Goal: Task Accomplishment & Management: Complete application form

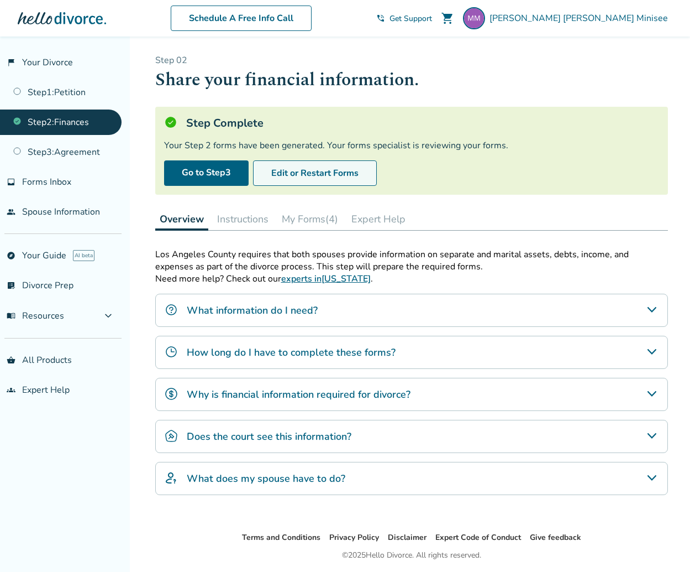
click at [338, 172] on button "Edit or Restart Forms" at bounding box center [315, 172] width 124 height 25
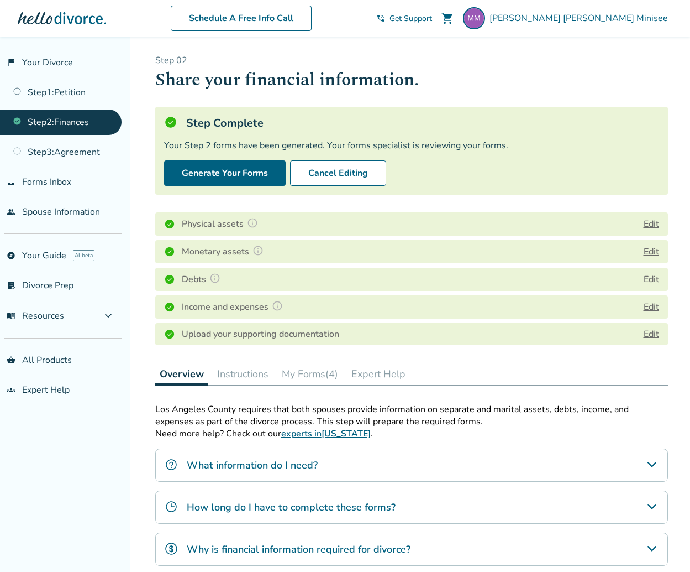
click at [655, 221] on button "Edit" at bounding box center [651, 223] width 15 height 13
click at [655, 221] on body "Schedule A Free Info Call Maria Alejandra Minisee shopping_cart phone_in_talk G…" at bounding box center [345, 376] width 690 height 753
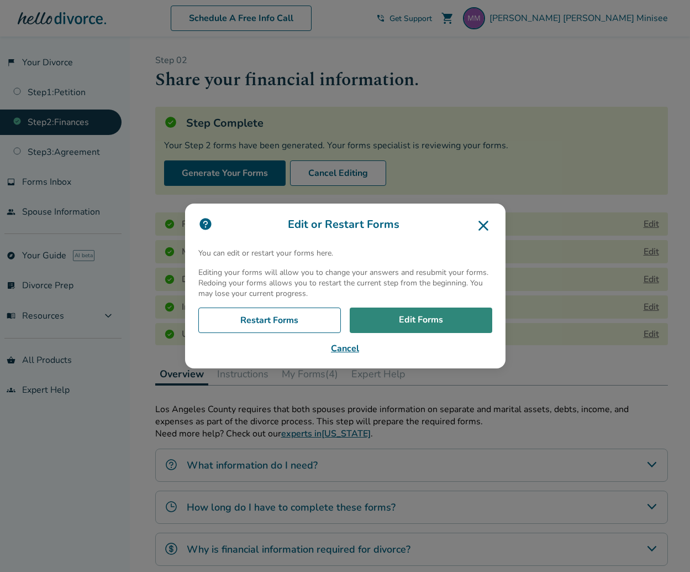
click at [413, 317] on link "Edit Forms" at bounding box center [421, 319] width 143 height 25
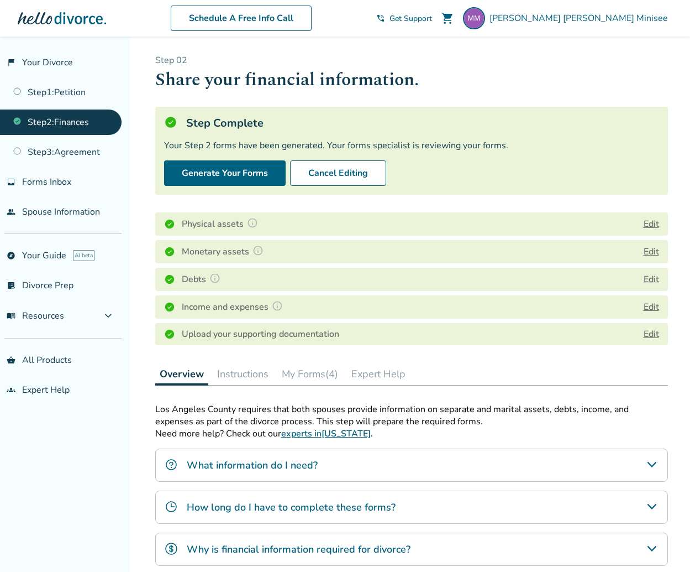
click at [654, 251] on button "Edit" at bounding box center [651, 251] width 15 height 13
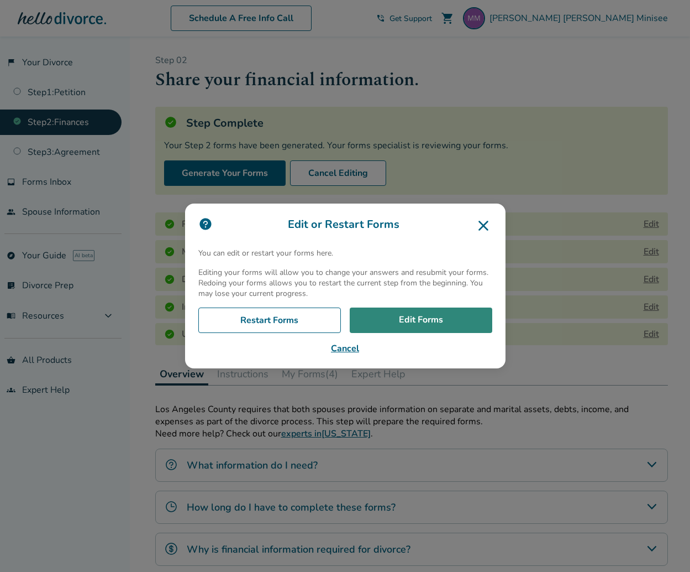
click at [428, 326] on link "Edit Forms" at bounding box center [421, 319] width 143 height 25
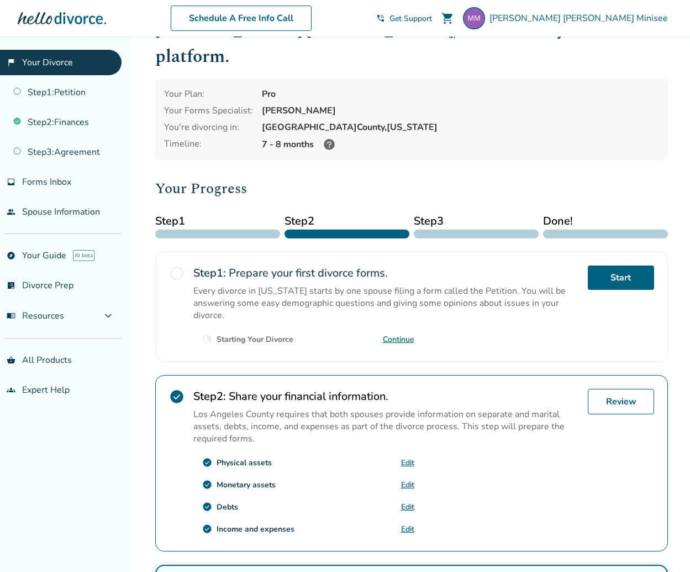
scroll to position [55, 0]
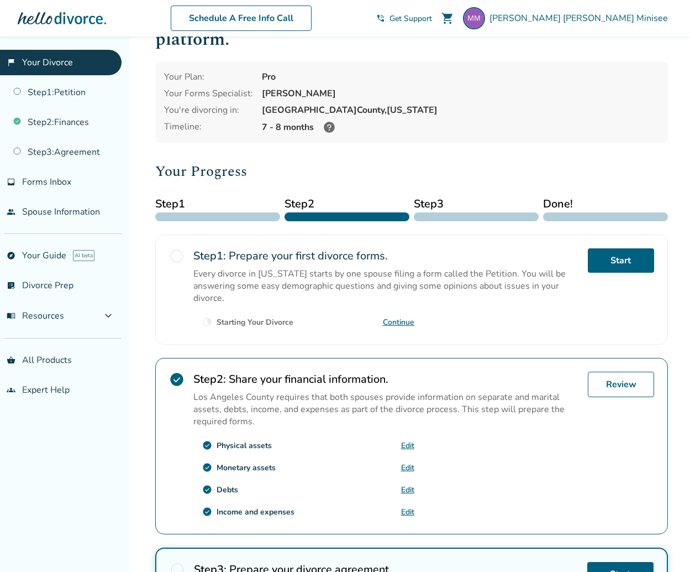
click at [405, 506] on link "Edit" at bounding box center [407, 511] width 13 height 11
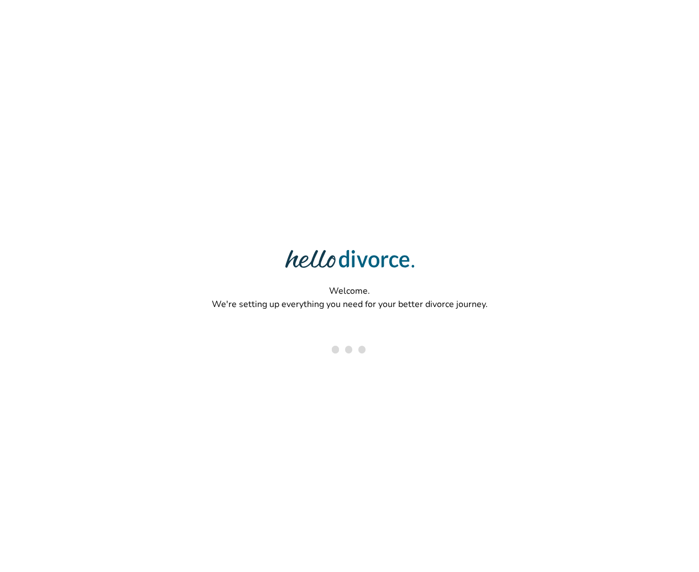
click at [148, 455] on div "Welcome. We're setting up everything you need for your better divorce journey." at bounding box center [349, 250] width 699 height 500
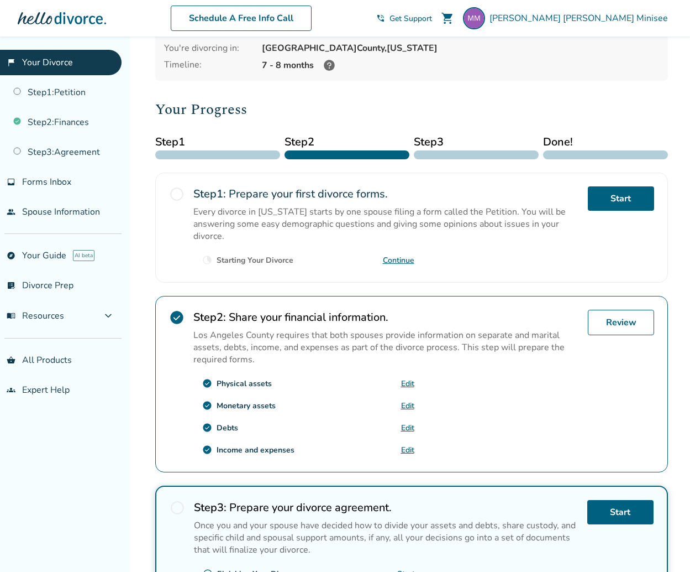
scroll to position [166, 0]
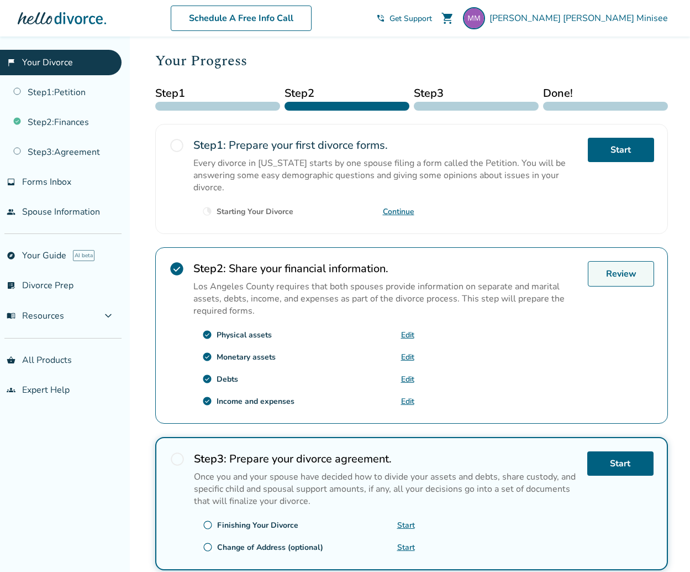
click at [621, 261] on link "Review" at bounding box center [621, 273] width 66 height 25
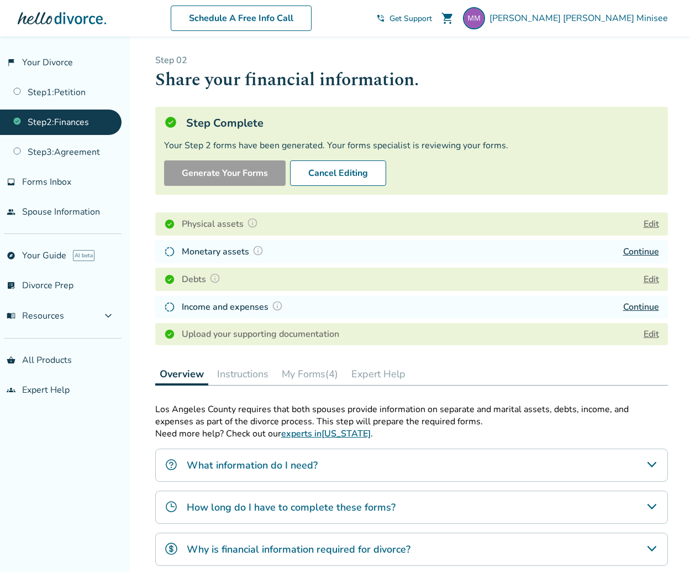
click at [635, 249] on link "Continue" at bounding box center [642, 251] width 36 height 12
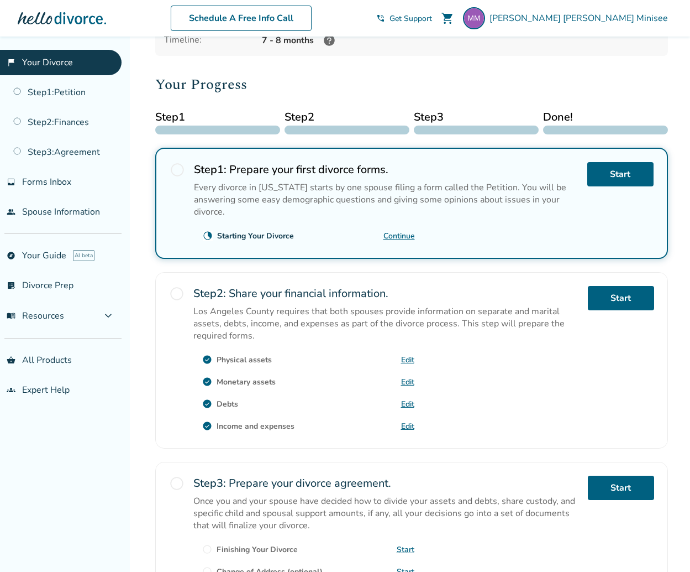
scroll to position [166, 0]
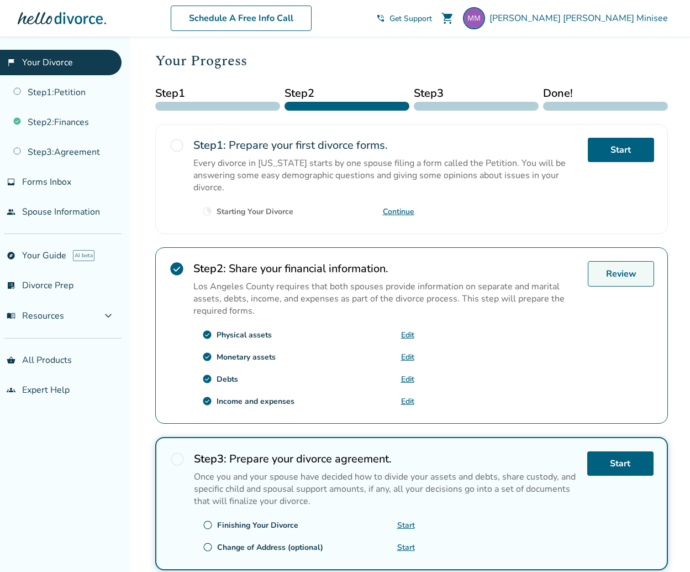
click at [630, 261] on link "Review" at bounding box center [621, 273] width 66 height 25
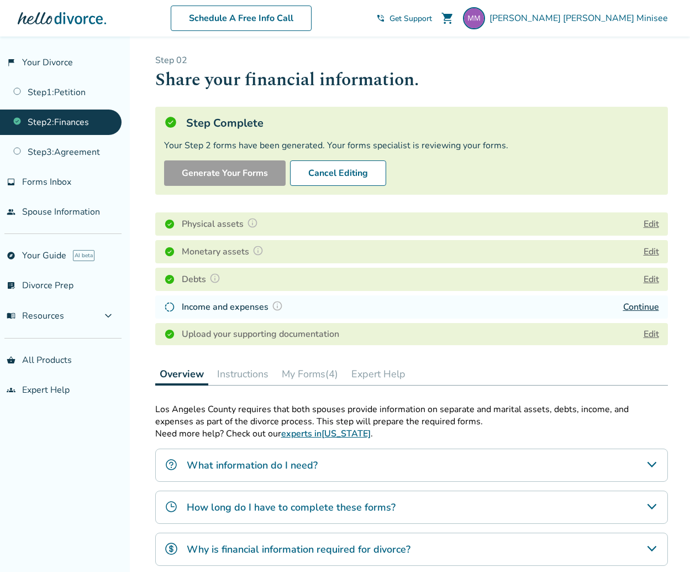
click at [633, 302] on link "Continue" at bounding box center [642, 307] width 36 height 12
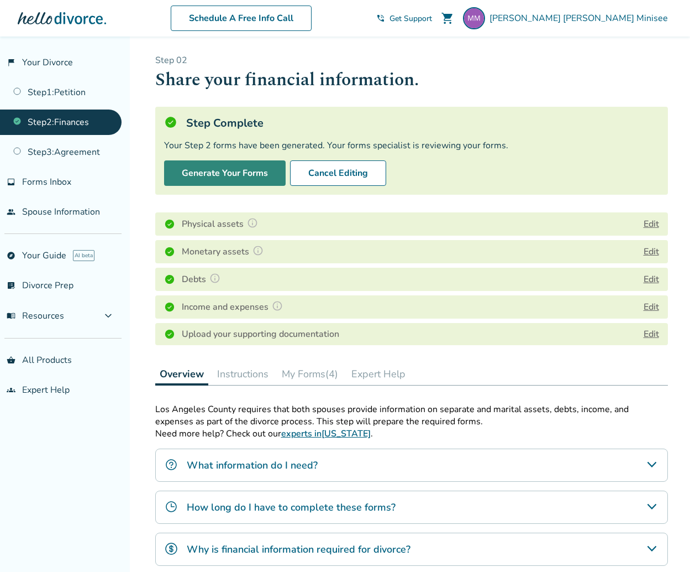
click at [249, 175] on button "Generate Your Forms" at bounding box center [225, 172] width 122 height 25
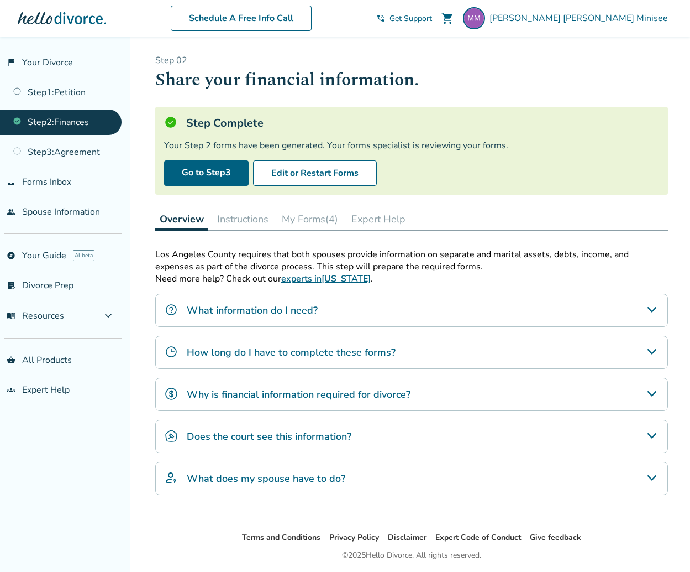
click at [321, 213] on button "My Forms (4)" at bounding box center [309, 219] width 65 height 22
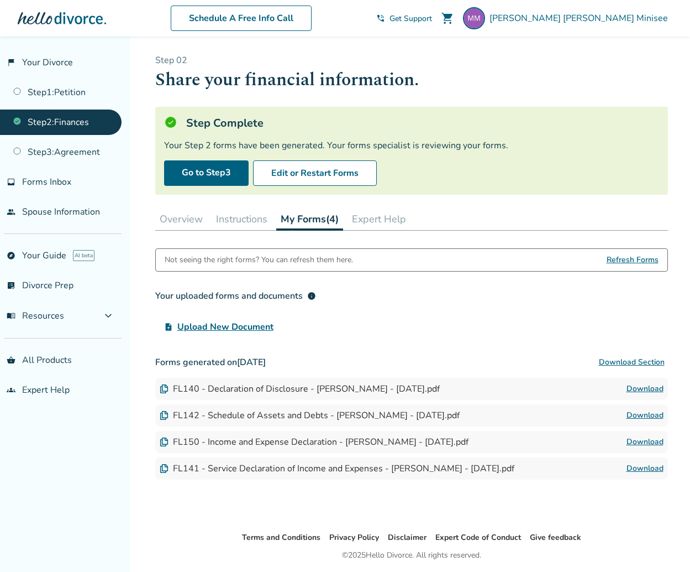
click at [337, 331] on div "upload_file Upload New Document" at bounding box center [411, 327] width 513 height 22
click at [631, 253] on span "Refresh Forms" at bounding box center [633, 260] width 52 height 22
click at [548, 310] on div "Your uploaded forms and documents info upload_file Upload New Document" at bounding box center [411, 311] width 513 height 53
click at [639, 260] on span "Refresh Forms" at bounding box center [633, 260] width 52 height 22
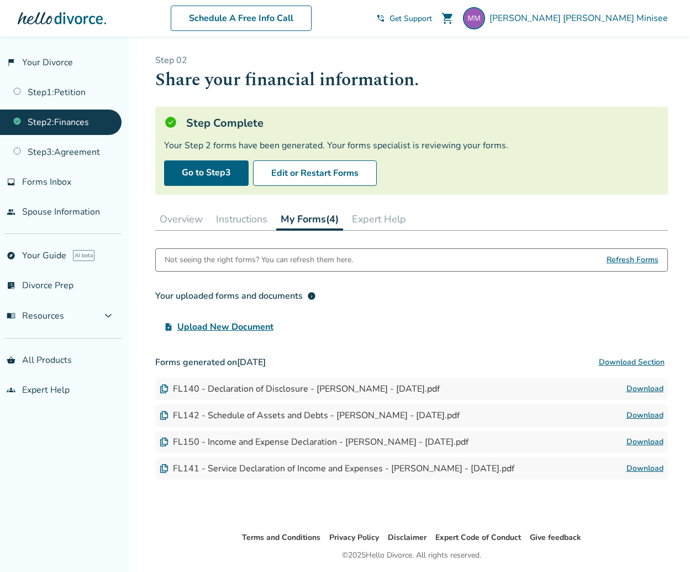
click at [243, 347] on div "Not seeing the right forms? You can refresh them here. Refresh Forms Your uploa…" at bounding box center [411, 363] width 513 height 231
click at [243, 362] on h3 "Forms generated on September 12, 2025 Download Section" at bounding box center [411, 362] width 513 height 22
click at [219, 173] on link "Go to Step 3" at bounding box center [206, 172] width 85 height 25
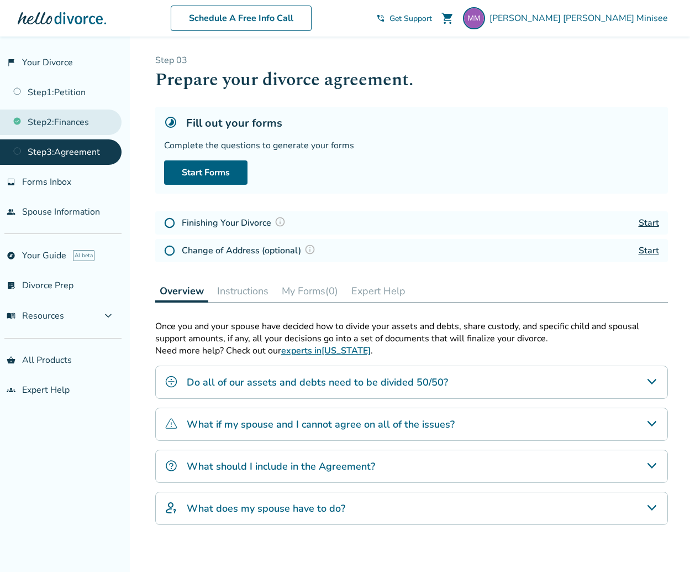
click at [60, 122] on link "Step 2 : Finances" at bounding box center [61, 121] width 122 height 25
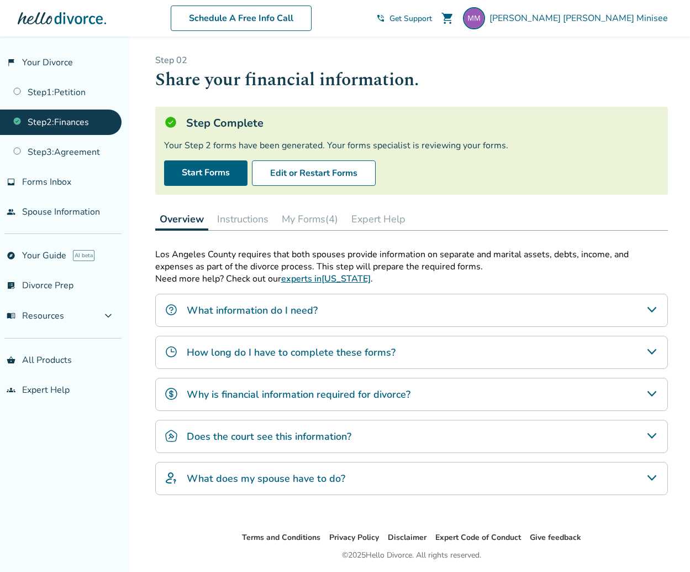
click at [302, 212] on button "My Forms (4)" at bounding box center [309, 219] width 65 height 22
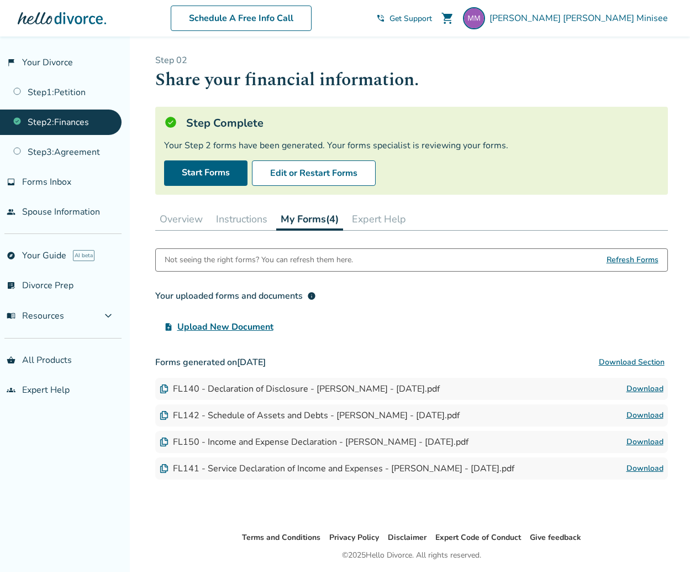
click at [652, 441] on link "Download" at bounding box center [645, 441] width 37 height 13
click at [650, 466] on link "Download" at bounding box center [645, 468] width 37 height 13
click at [644, 468] on link "Download" at bounding box center [645, 468] width 37 height 13
click at [652, 438] on link "Download" at bounding box center [645, 441] width 37 height 13
click at [361, 351] on h3 "Forms generated on September 12, 2025 Download Section" at bounding box center [411, 362] width 513 height 22
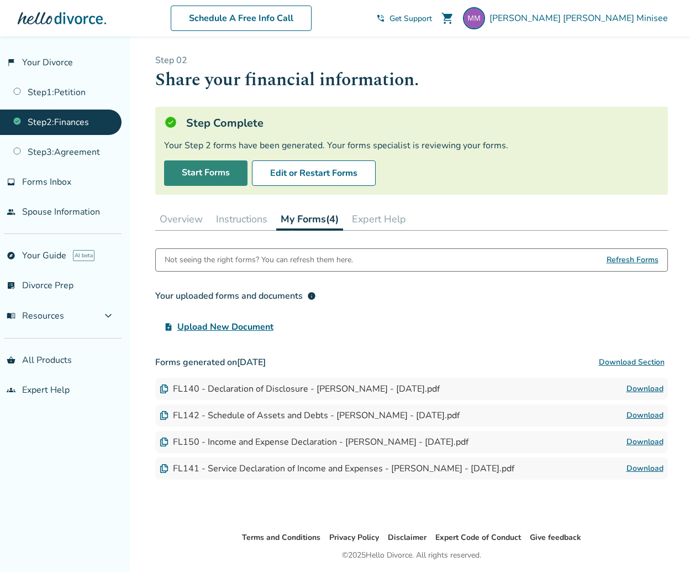
click at [204, 173] on link "Start Forms" at bounding box center [205, 172] width 83 height 25
click at [327, 170] on button "Edit or Restart Forms" at bounding box center [314, 172] width 124 height 25
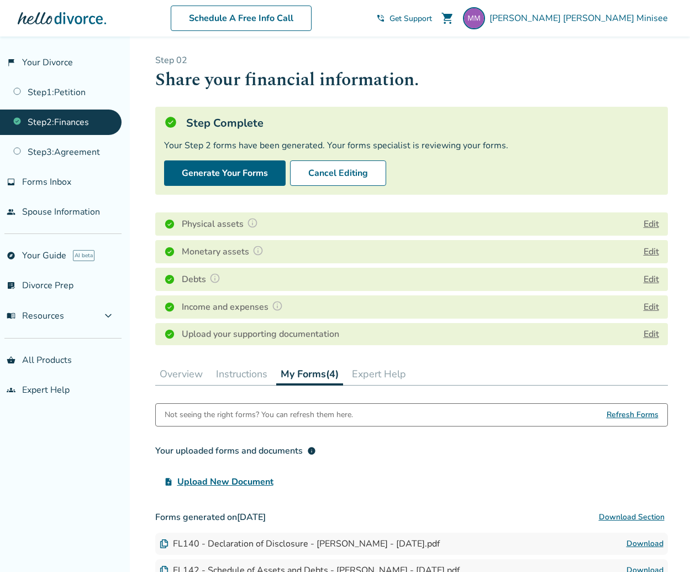
click at [448, 368] on div "Overview Instructions My Forms (4) Expert Help" at bounding box center [411, 374] width 513 height 23
click at [651, 336] on link "Edit" at bounding box center [651, 334] width 15 height 12
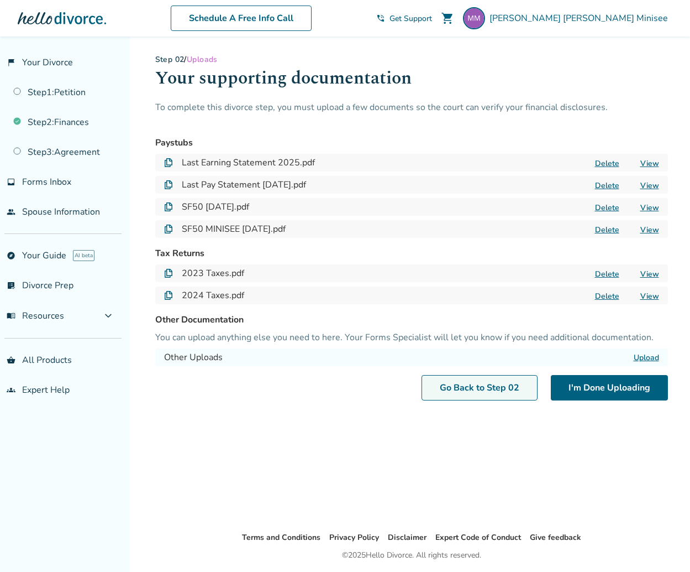
click at [473, 392] on link "Go Back to Step 0 2" at bounding box center [480, 387] width 116 height 25
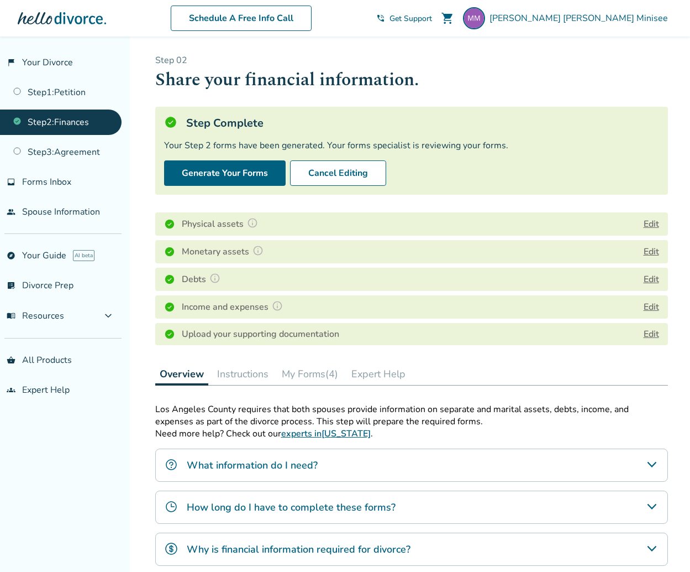
click at [653, 305] on button "Edit" at bounding box center [651, 306] width 15 height 13
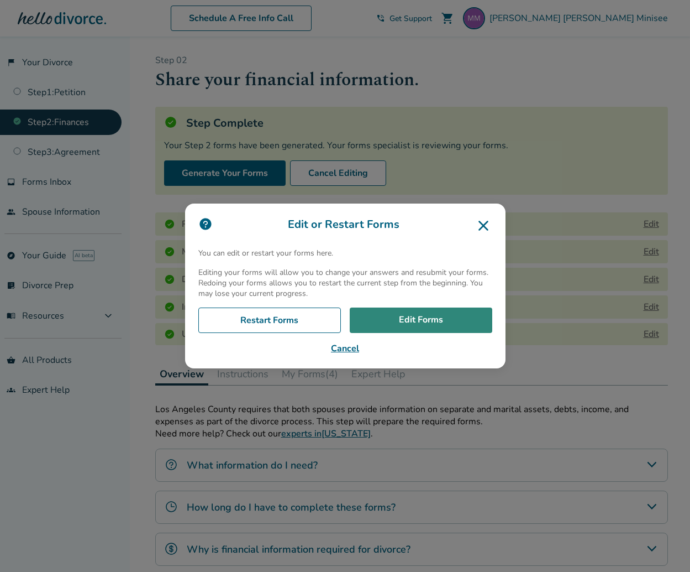
click at [439, 322] on link "Edit Forms" at bounding box center [421, 319] width 143 height 25
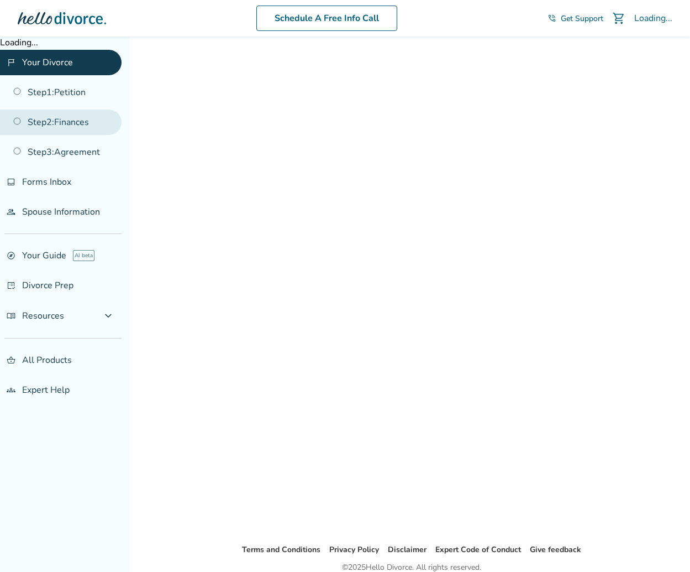
click at [85, 127] on link "Step 2 : Finances" at bounding box center [61, 121] width 122 height 25
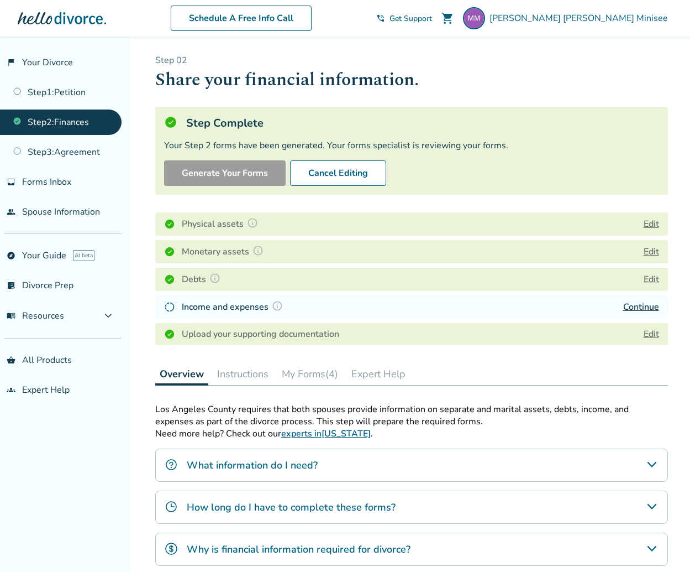
click at [651, 305] on link "Continue" at bounding box center [642, 307] width 36 height 12
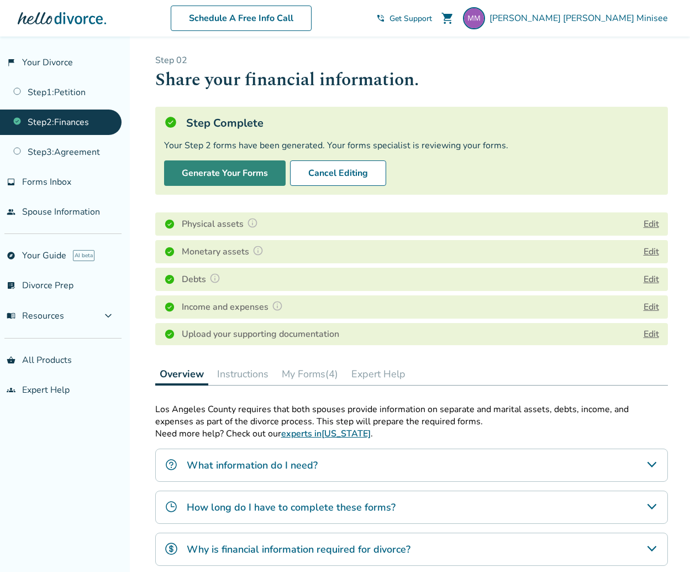
click at [230, 172] on button "Generate Your Forms" at bounding box center [225, 172] width 122 height 25
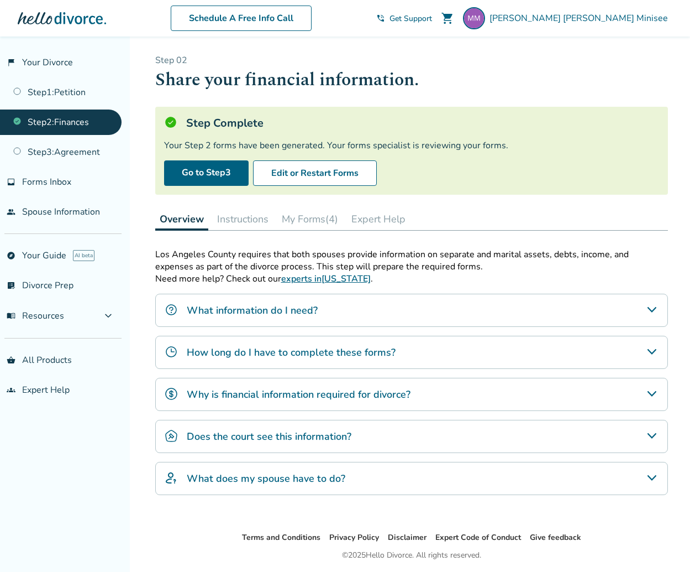
click at [317, 218] on button "My Forms (4)" at bounding box center [309, 219] width 65 height 22
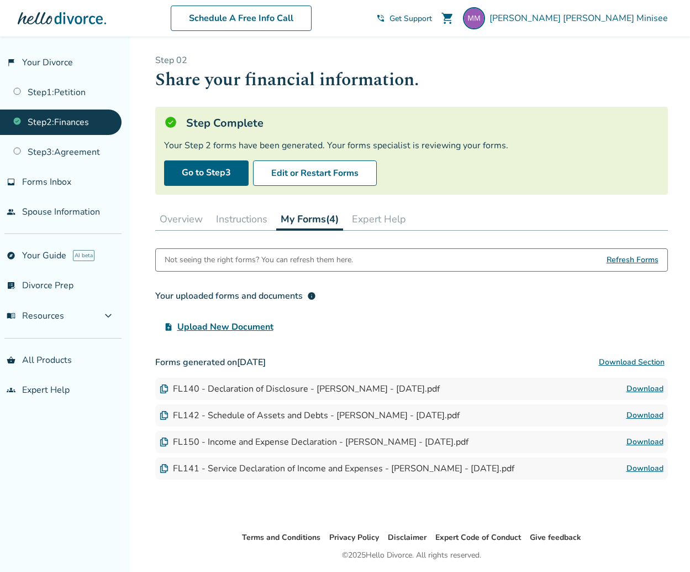
click at [628, 259] on span "Refresh Forms" at bounding box center [633, 260] width 52 height 22
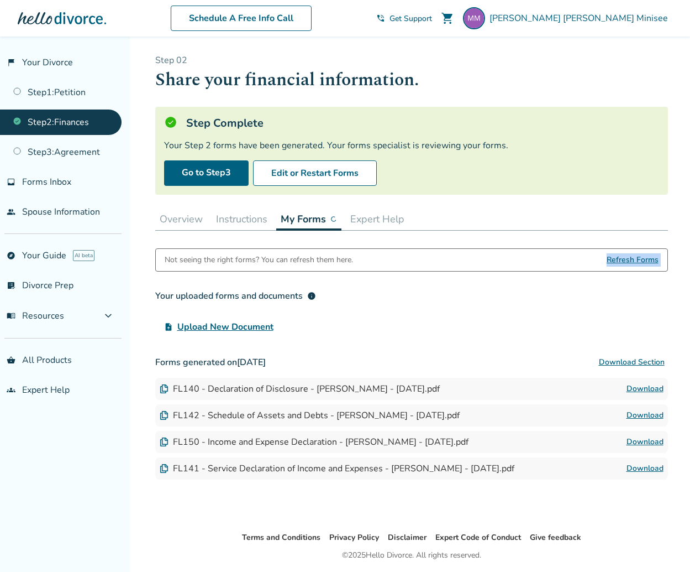
click at [628, 259] on span "Refresh Forms" at bounding box center [633, 260] width 52 height 22
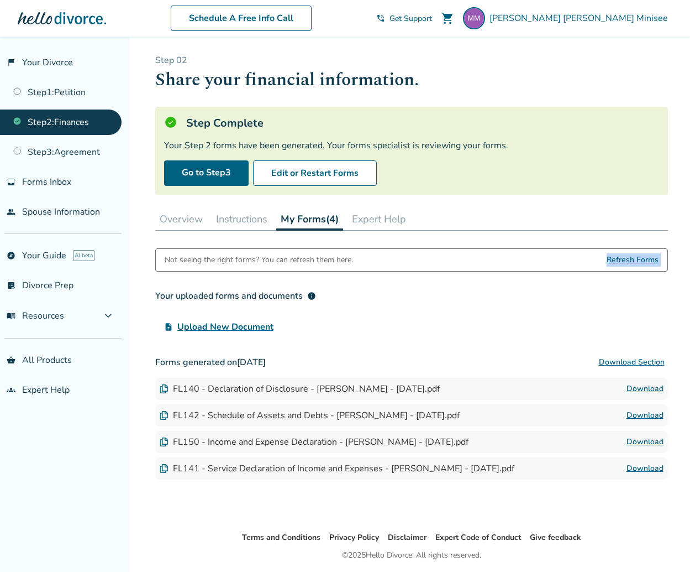
click at [628, 259] on span "Refresh Forms" at bounding box center [633, 260] width 52 height 22
click at [430, 317] on div "upload_file Upload New Document" at bounding box center [411, 327] width 513 height 22
click at [380, 345] on div "Not seeing the right forms? You can refresh them here. Refresh Forms Your uploa…" at bounding box center [411, 363] width 513 height 231
click at [585, 493] on div "Not seeing the right forms? You can refresh them here. Refresh Forms Your uploa…" at bounding box center [411, 380] width 513 height 265
click at [172, 360] on h3 "Forms generated on [DATE] Download Section" at bounding box center [411, 362] width 513 height 22
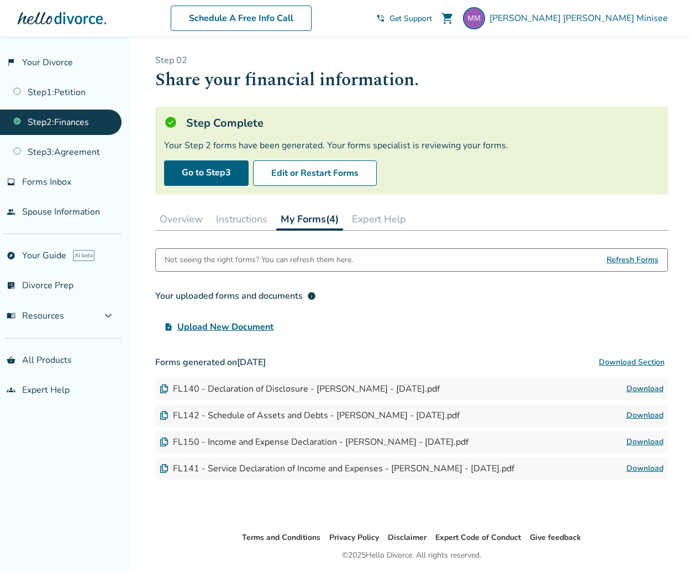
drag, startPoint x: 209, startPoint y: 359, endPoint x: 342, endPoint y: 352, distance: 132.9
click at [342, 352] on h3 "Forms generated on [DATE] Download Section" at bounding box center [411, 362] width 513 height 22
click at [366, 312] on div "Your uploaded forms and documents info upload_file Upload New Document" at bounding box center [411, 311] width 513 height 53
click at [624, 258] on span "Refresh Forms" at bounding box center [633, 260] width 52 height 22
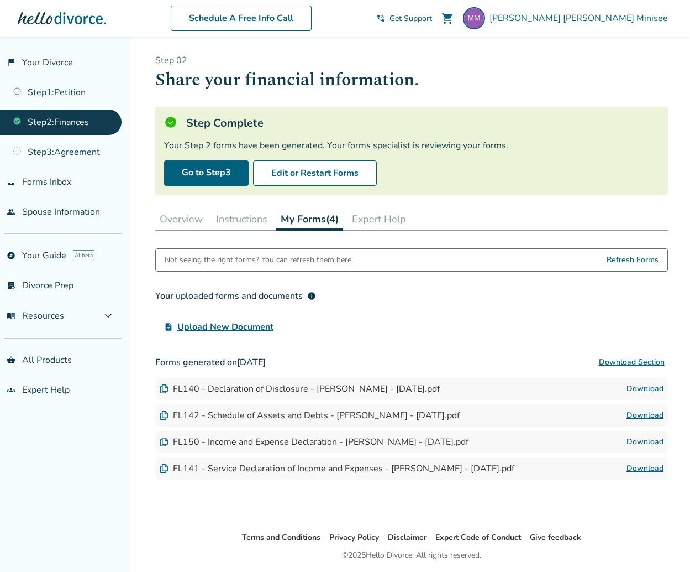
click at [624, 258] on span "Refresh Forms" at bounding box center [633, 260] width 52 height 22
click at [313, 254] on div "Not seeing the right forms? You can refresh them here." at bounding box center [259, 260] width 188 height 22
click at [628, 251] on span "Refresh Forms" at bounding box center [633, 260] width 52 height 22
click at [627, 257] on span "Refresh Forms" at bounding box center [633, 260] width 52 height 22
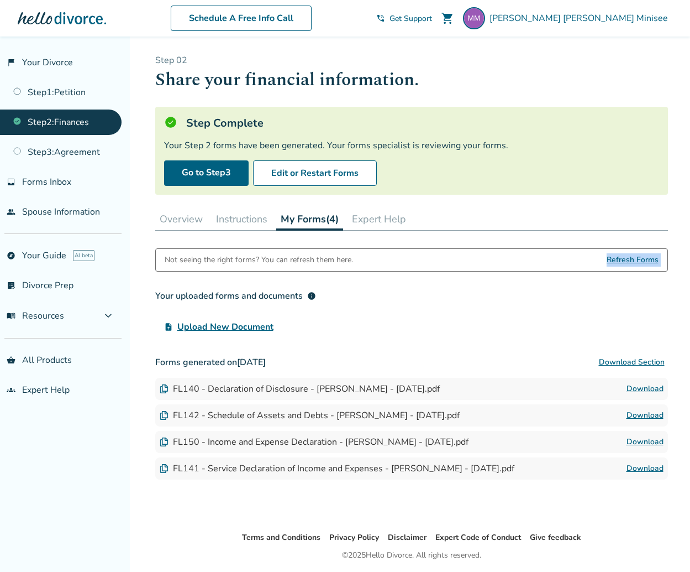
click at [627, 257] on span "Refresh Forms" at bounding box center [633, 260] width 52 height 22
click at [71, 122] on link "Step 2 : Finances" at bounding box center [61, 121] width 122 height 25
click at [537, 355] on h3 "Forms generated on September 12, 2025 Download Section" at bounding box center [411, 362] width 513 height 22
click at [633, 259] on span "Refresh Forms" at bounding box center [633, 260] width 52 height 22
click at [447, 365] on h3 "Forms generated on September 12, 2025 Download Section" at bounding box center [411, 362] width 513 height 22
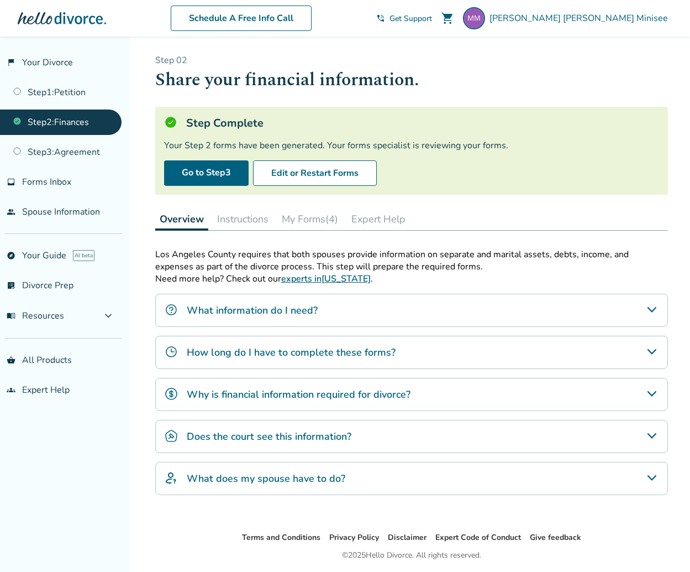
click at [309, 225] on button "My Forms (4)" at bounding box center [309, 219] width 65 height 22
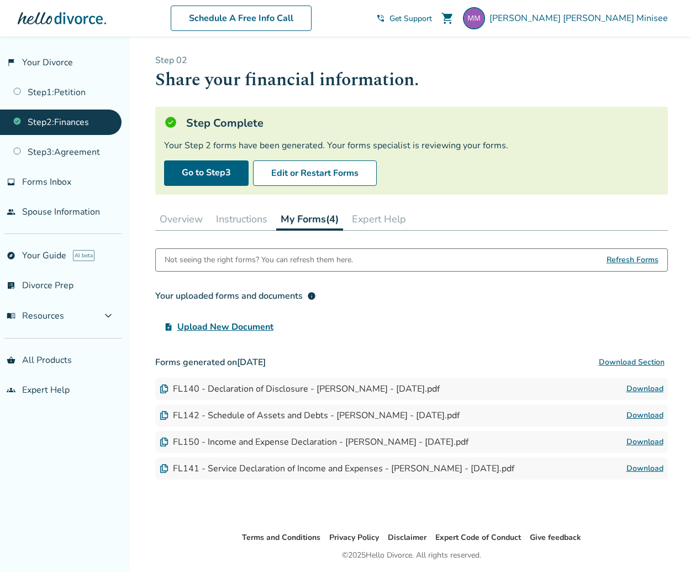
click at [630, 258] on span "Refresh Forms" at bounding box center [633, 260] width 52 height 22
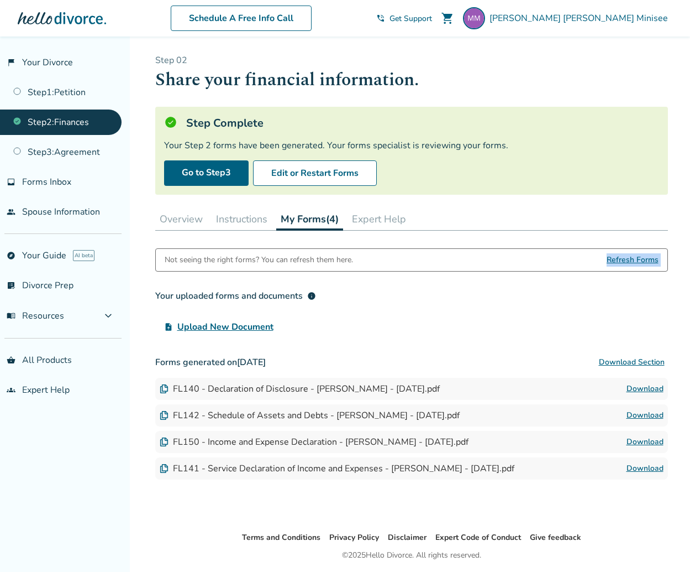
click at [630, 258] on span "Refresh Forms" at bounding box center [633, 260] width 52 height 22
click at [499, 324] on div "upload_file Upload New Document" at bounding box center [411, 327] width 513 height 22
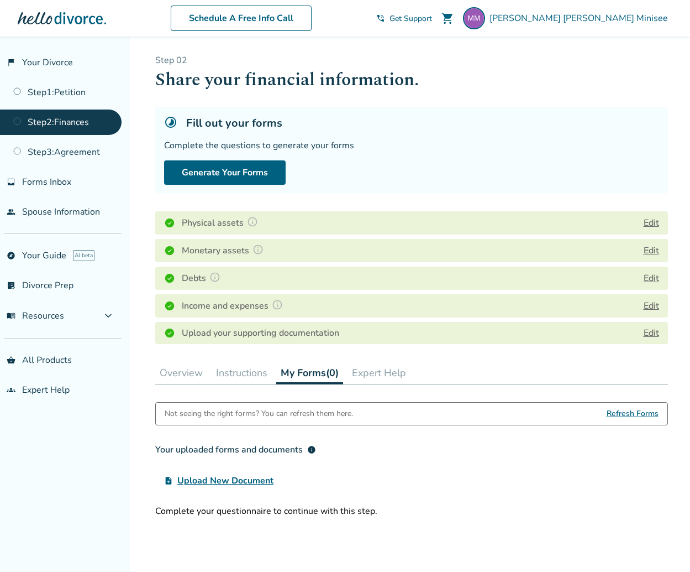
click at [632, 412] on span "Refresh Forms" at bounding box center [633, 413] width 52 height 22
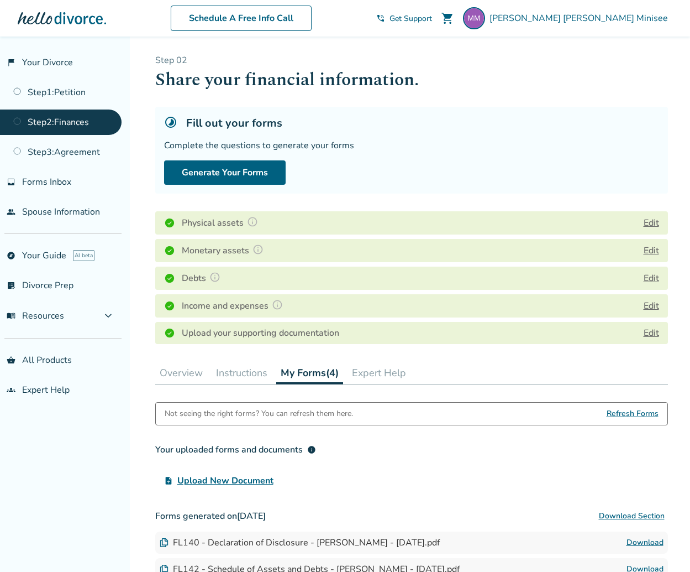
click at [632, 412] on span "Refresh Forms" at bounding box center [633, 413] width 52 height 22
click at [245, 168] on button "Generate Your Forms" at bounding box center [225, 172] width 122 height 24
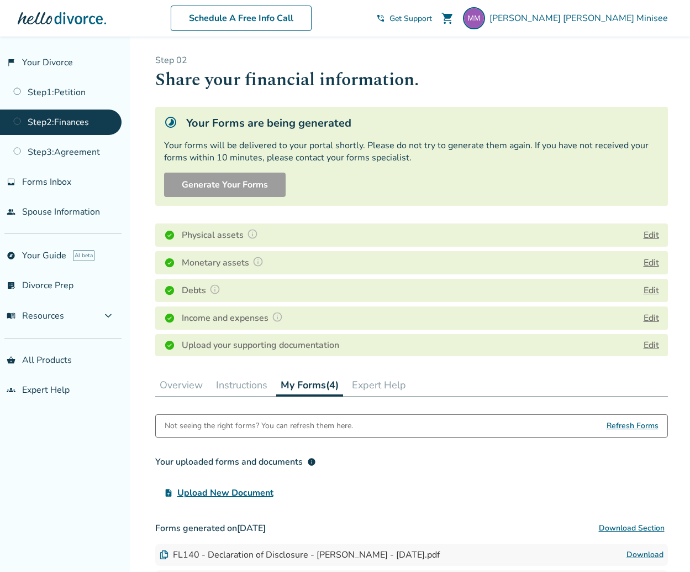
click at [625, 424] on span "Refresh Forms" at bounding box center [633, 426] width 52 height 22
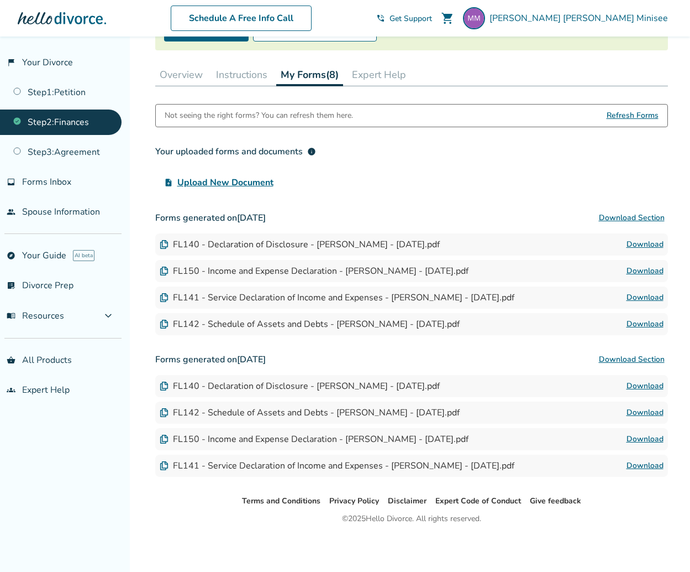
scroll to position [144, 0]
click at [644, 214] on button "Download Section" at bounding box center [632, 218] width 72 height 22
click at [647, 292] on link "Download" at bounding box center [645, 297] width 37 height 13
click at [647, 269] on link "Download" at bounding box center [645, 270] width 37 height 13
click at [648, 266] on link "Download" at bounding box center [645, 270] width 37 height 13
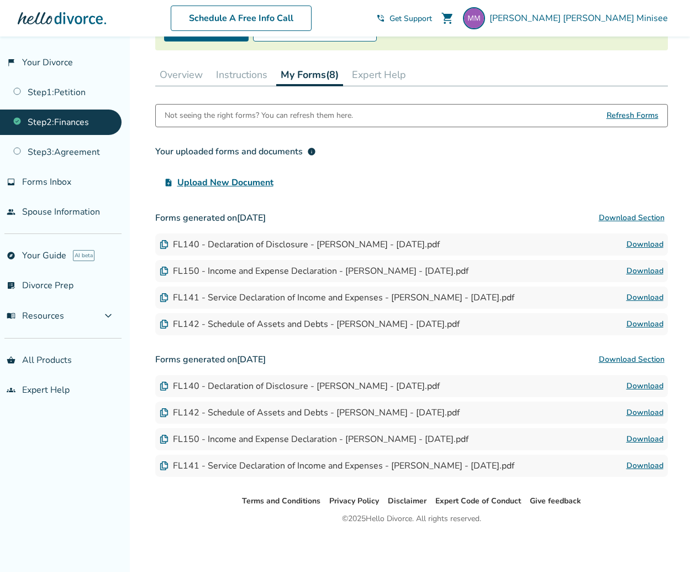
click at [82, 537] on div "flag_2 Your Divorce Step 1 : Petition Step 2 : Finances Step 3 : Agreement inbo…" at bounding box center [65, 303] width 130 height 535
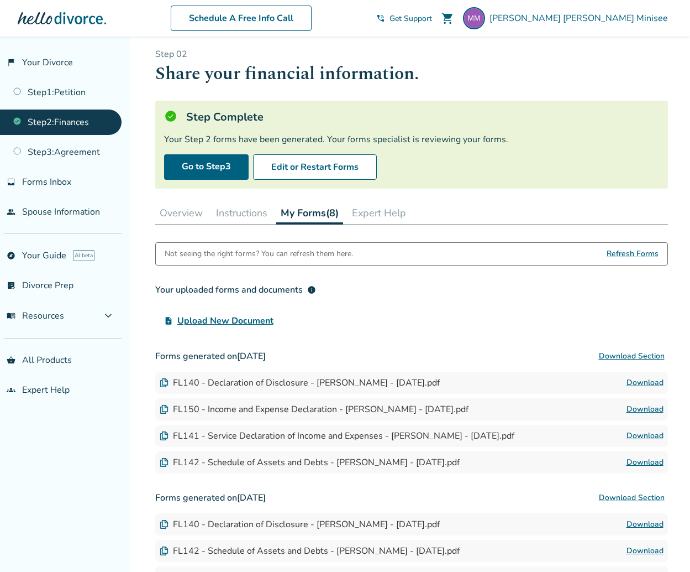
scroll to position [0, 0]
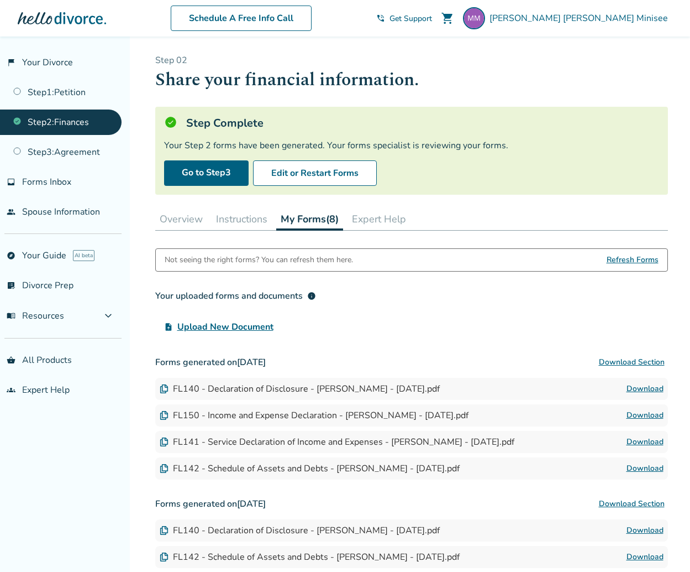
click at [480, 316] on div "upload_file Upload New Document" at bounding box center [411, 327] width 513 height 22
